Goal: Transaction & Acquisition: Book appointment/travel/reservation

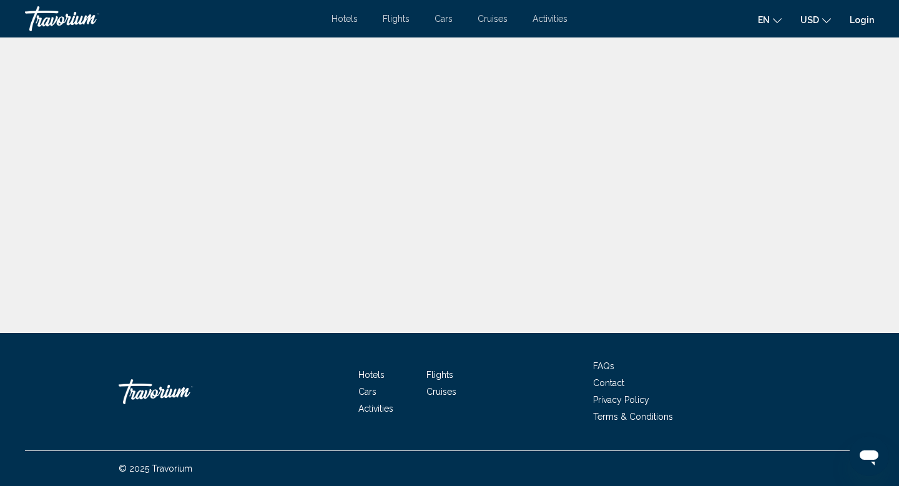
click at [853, 22] on link "Login" at bounding box center [861, 20] width 24 height 10
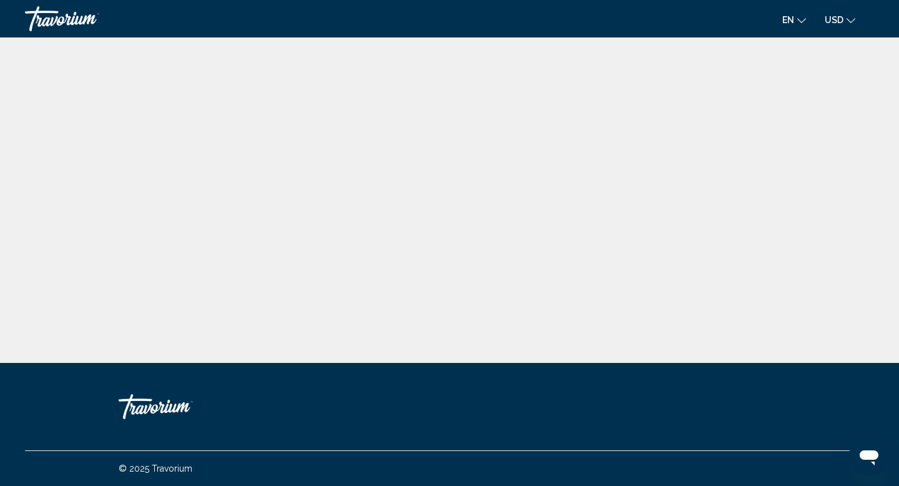
click at [76, 23] on div "Travorium" at bounding box center [87, 18] width 125 height 25
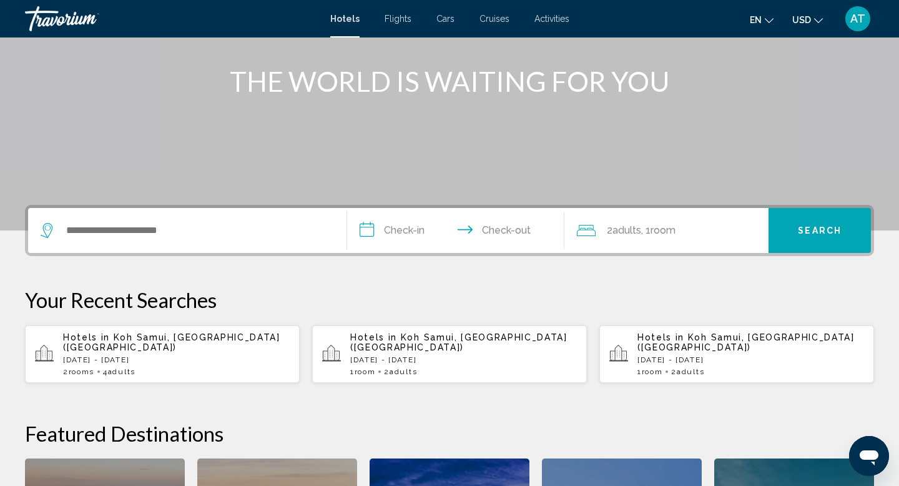
scroll to position [211, 0]
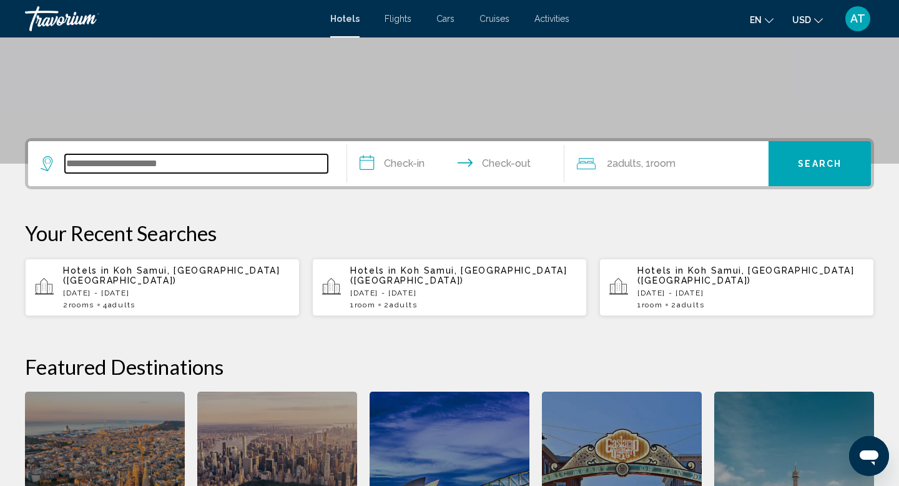
click at [148, 168] on input "Search widget" at bounding box center [196, 163] width 263 height 19
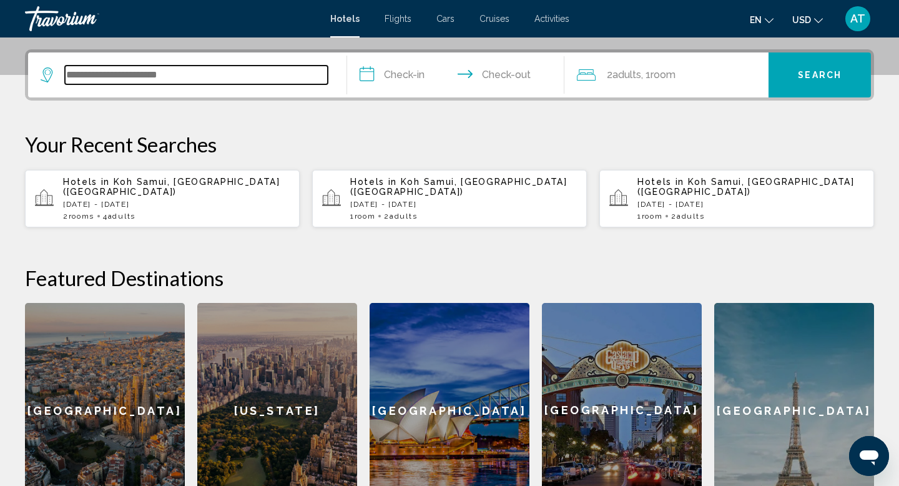
scroll to position [308, 0]
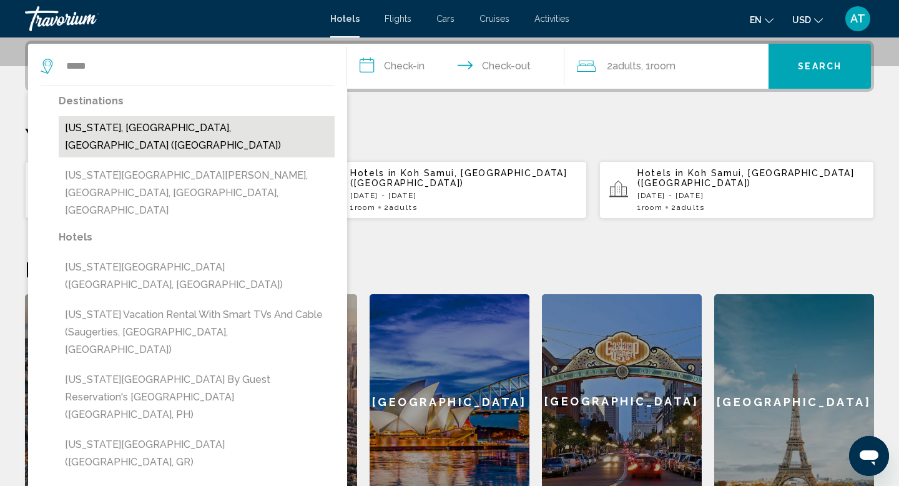
click at [82, 124] on button "[US_STATE], [GEOGRAPHIC_DATA], [GEOGRAPHIC_DATA] ([GEOGRAPHIC_DATA])" at bounding box center [197, 136] width 276 height 41
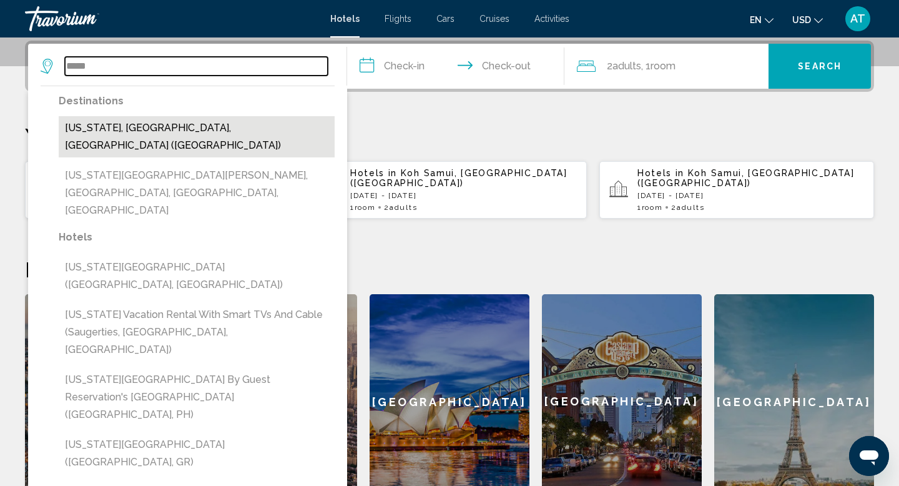
type input "**********"
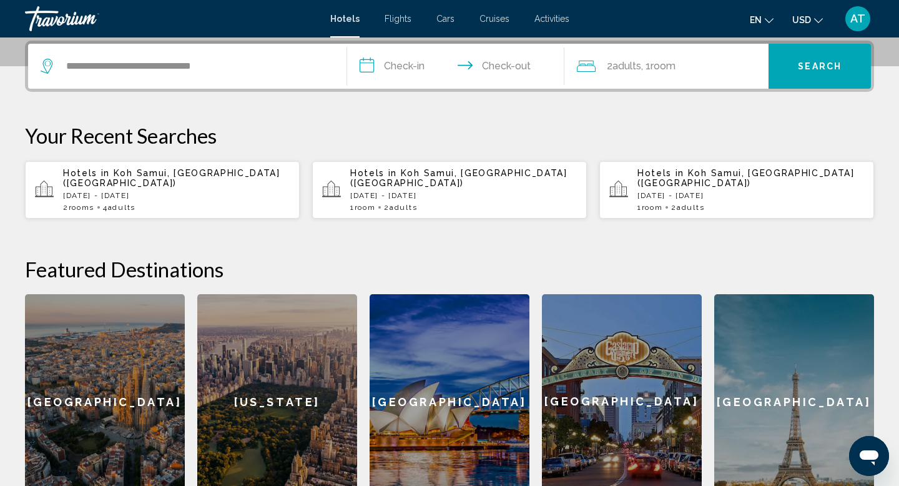
click at [451, 70] on input "**********" at bounding box center [458, 68] width 222 height 49
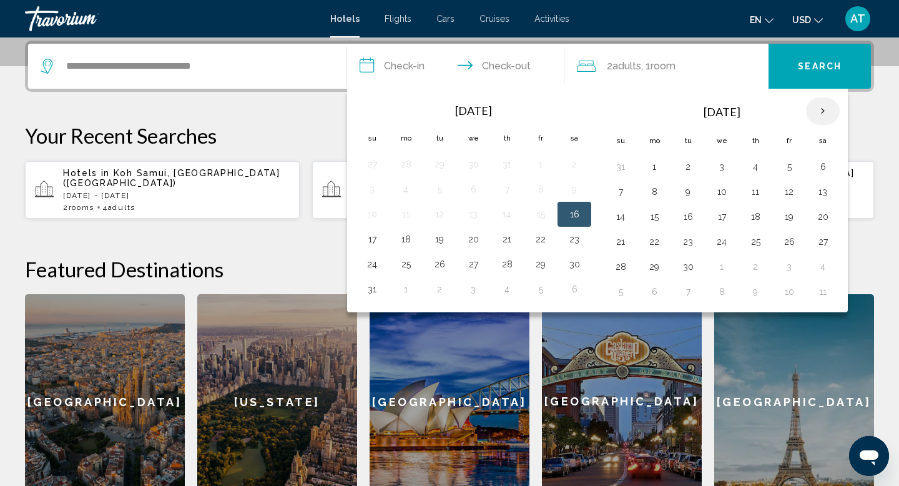
click at [819, 107] on th "Next month" at bounding box center [823, 110] width 34 height 27
click at [650, 250] on button "22" at bounding box center [654, 241] width 20 height 17
click at [686, 243] on button "23" at bounding box center [688, 241] width 20 height 17
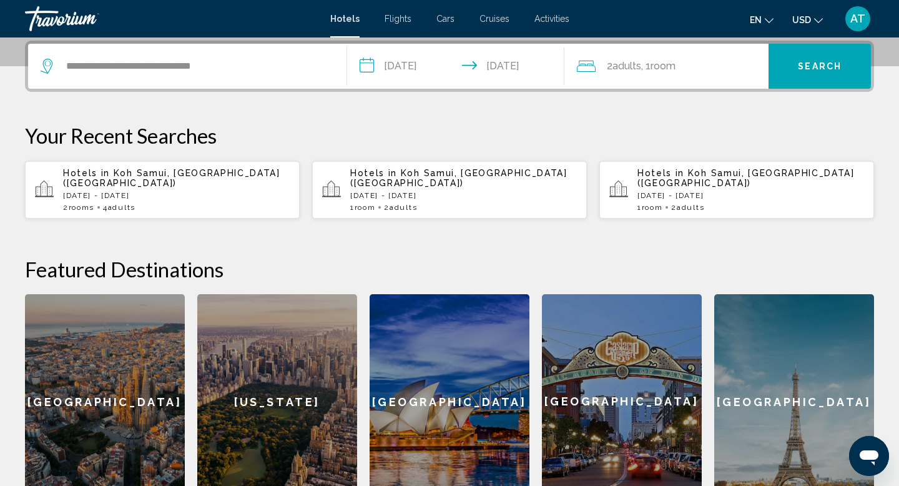
click at [461, 71] on input "**********" at bounding box center [458, 68] width 222 height 49
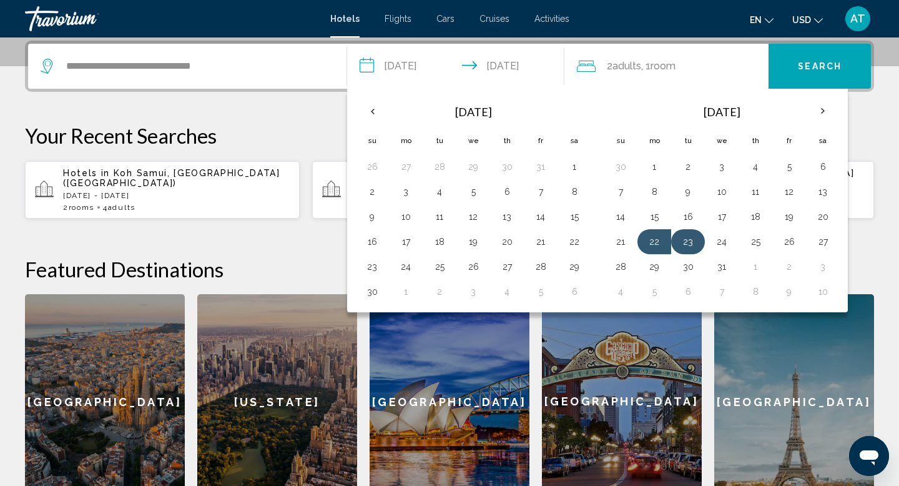
click at [696, 246] on button "23" at bounding box center [688, 241] width 20 height 17
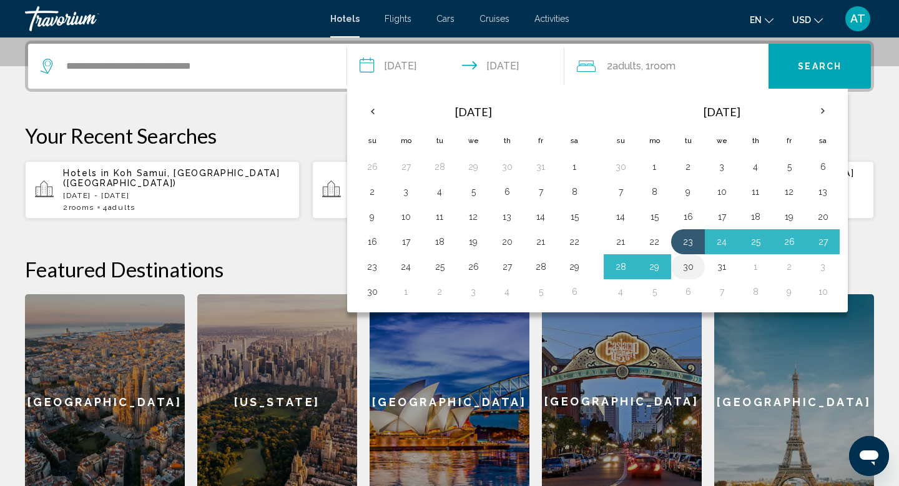
click at [690, 264] on button "30" at bounding box center [688, 266] width 20 height 17
type input "**********"
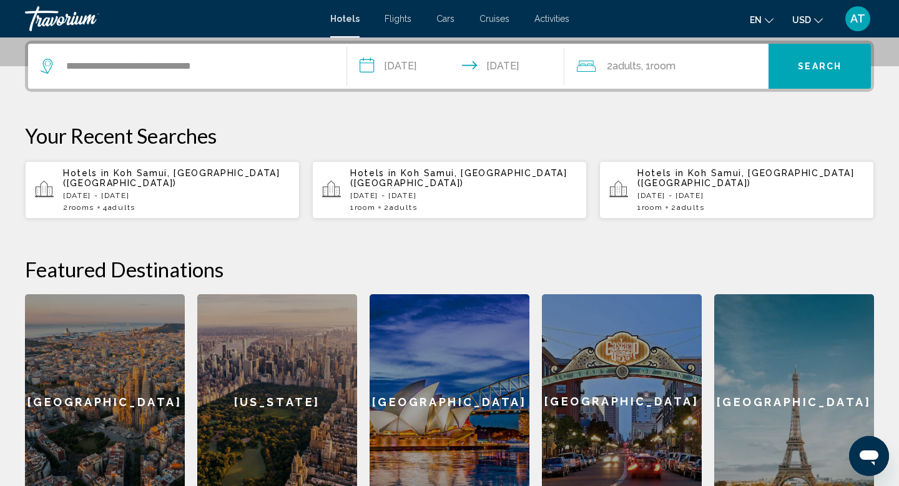
click at [819, 62] on span "Search" at bounding box center [820, 67] width 44 height 10
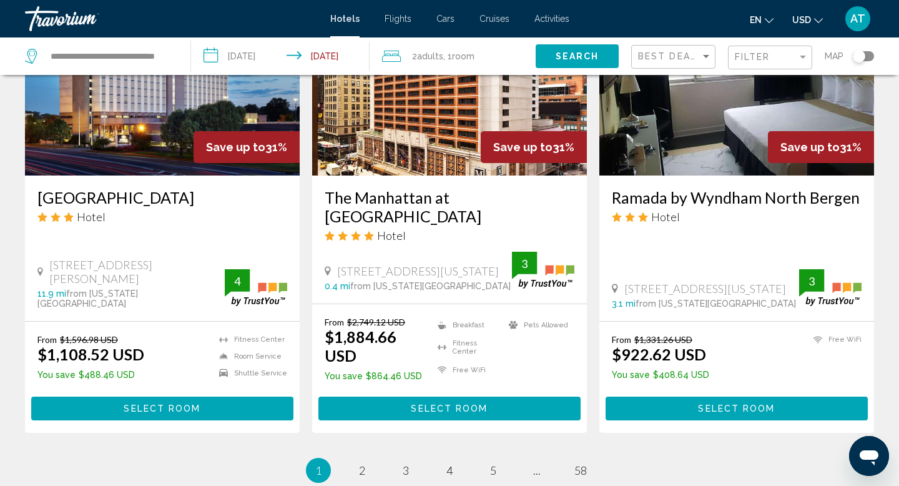
scroll to position [1599, 0]
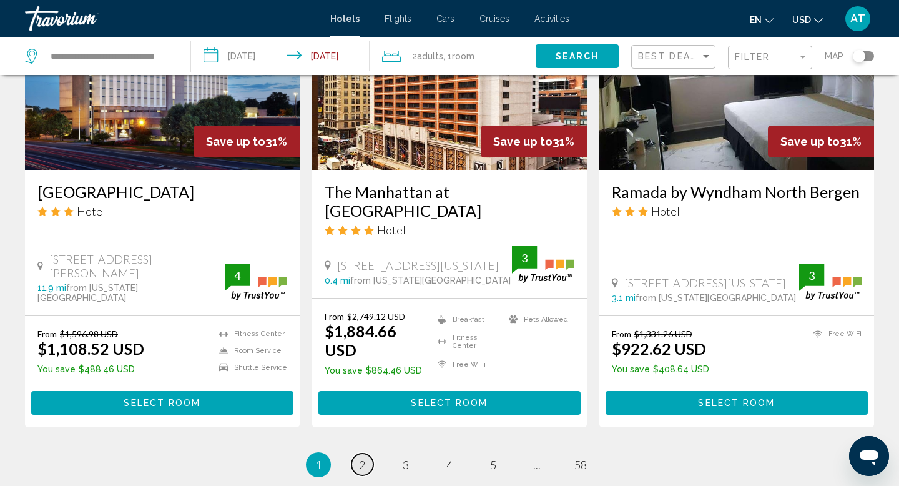
click at [358, 453] on link "page 2" at bounding box center [362, 464] width 22 height 22
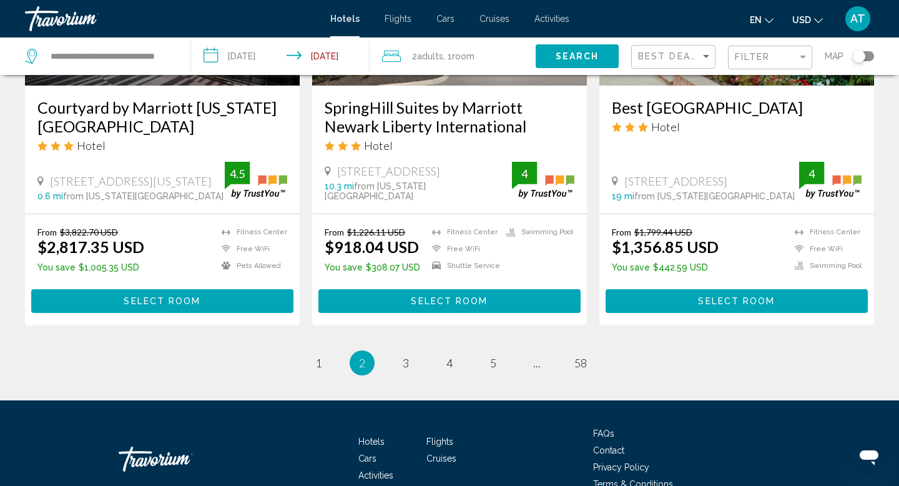
scroll to position [1692, 0]
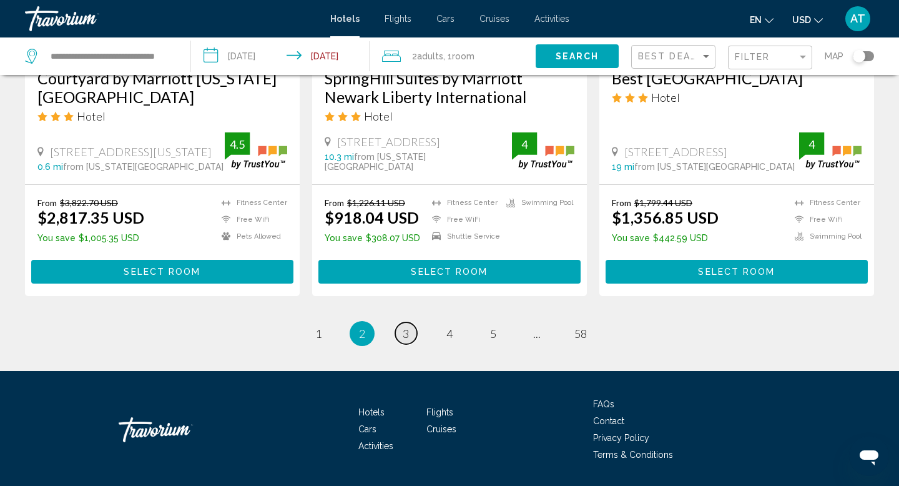
click at [404, 326] on span "3" at bounding box center [406, 333] width 6 height 14
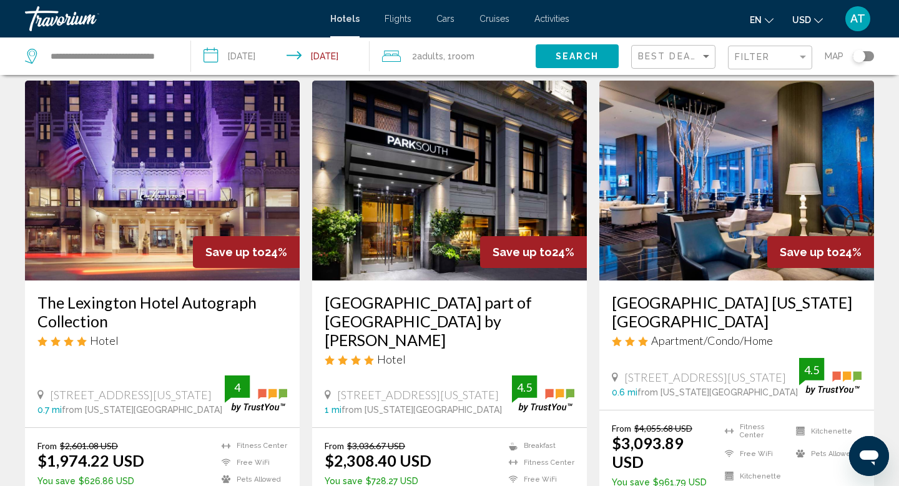
scroll to position [44, 0]
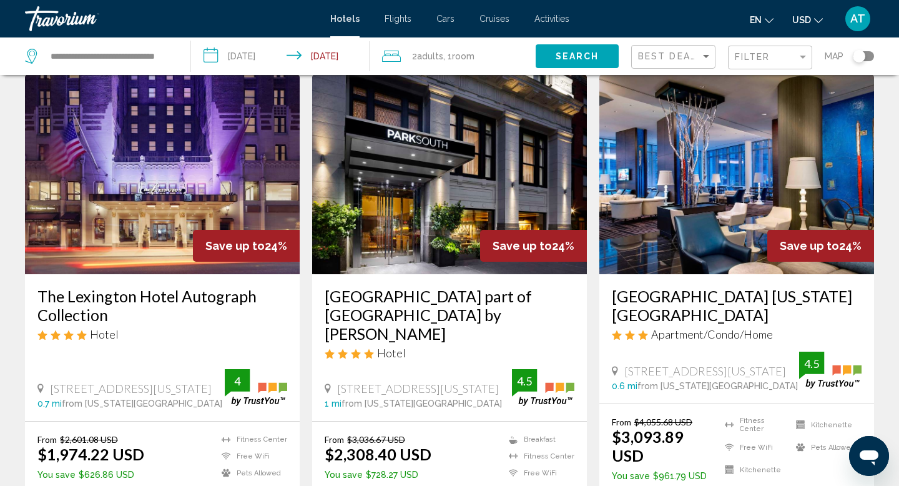
click at [216, 180] on img "Main content" at bounding box center [162, 174] width 275 height 200
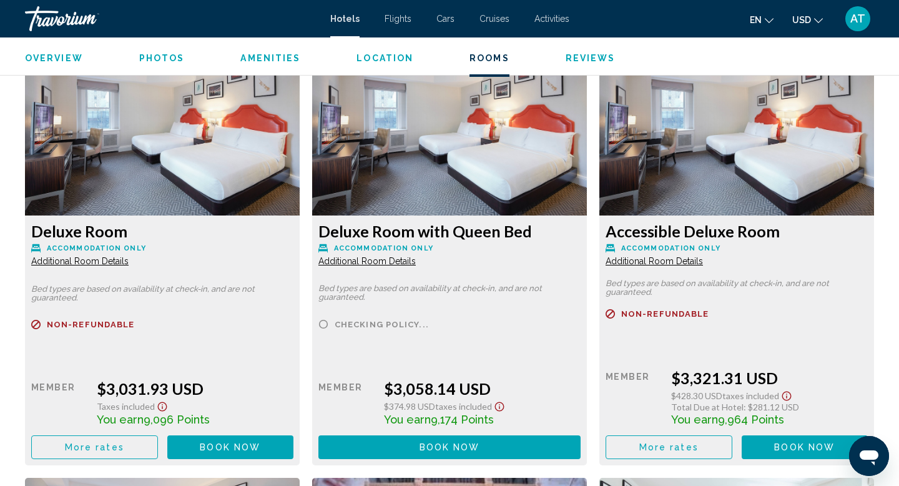
scroll to position [3463, 0]
